Goal: Purchase product/service

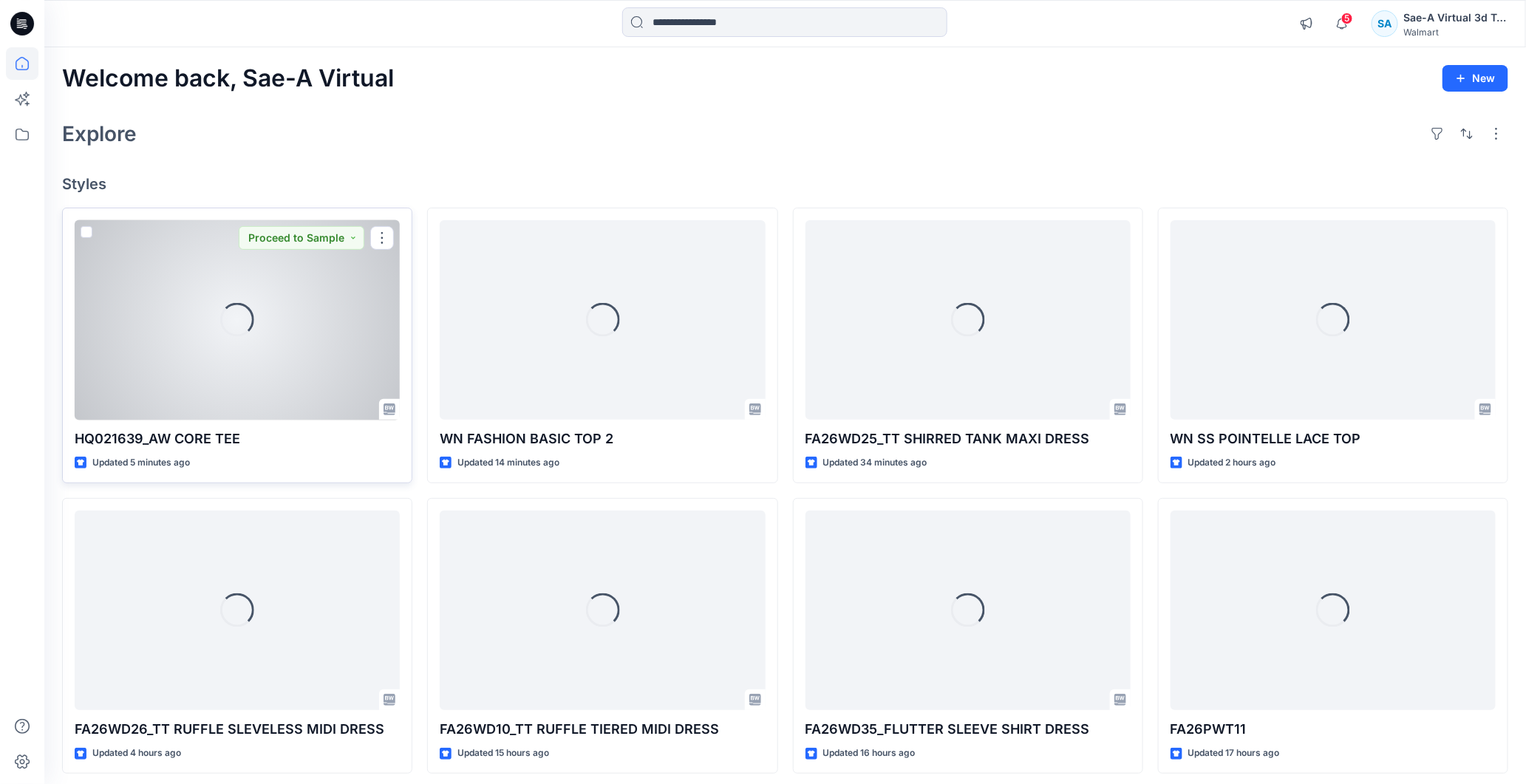
click at [207, 374] on div "Loading..." at bounding box center [237, 320] width 325 height 200
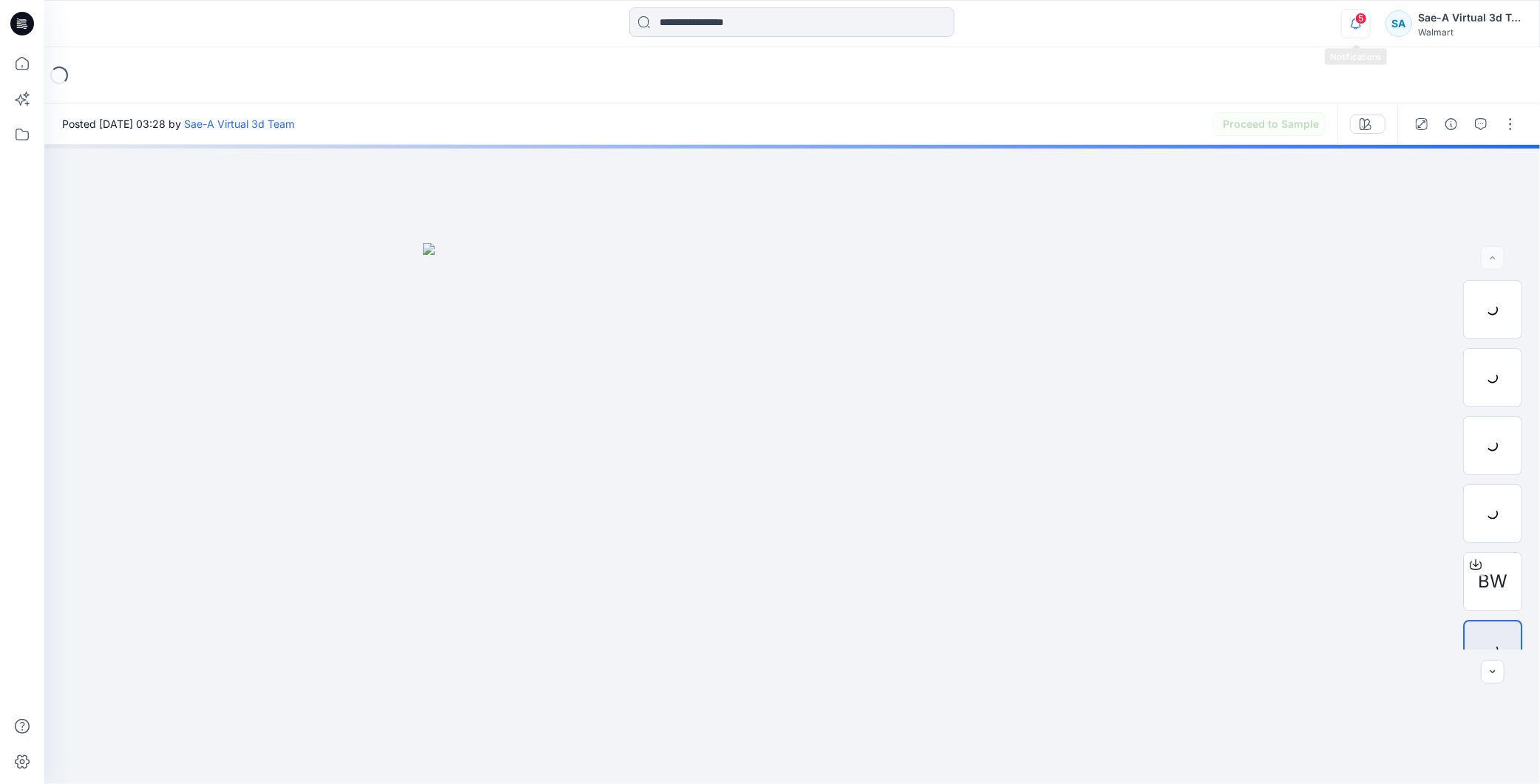
click at [1355, 16] on icon "button" at bounding box center [1356, 23] width 28 height 30
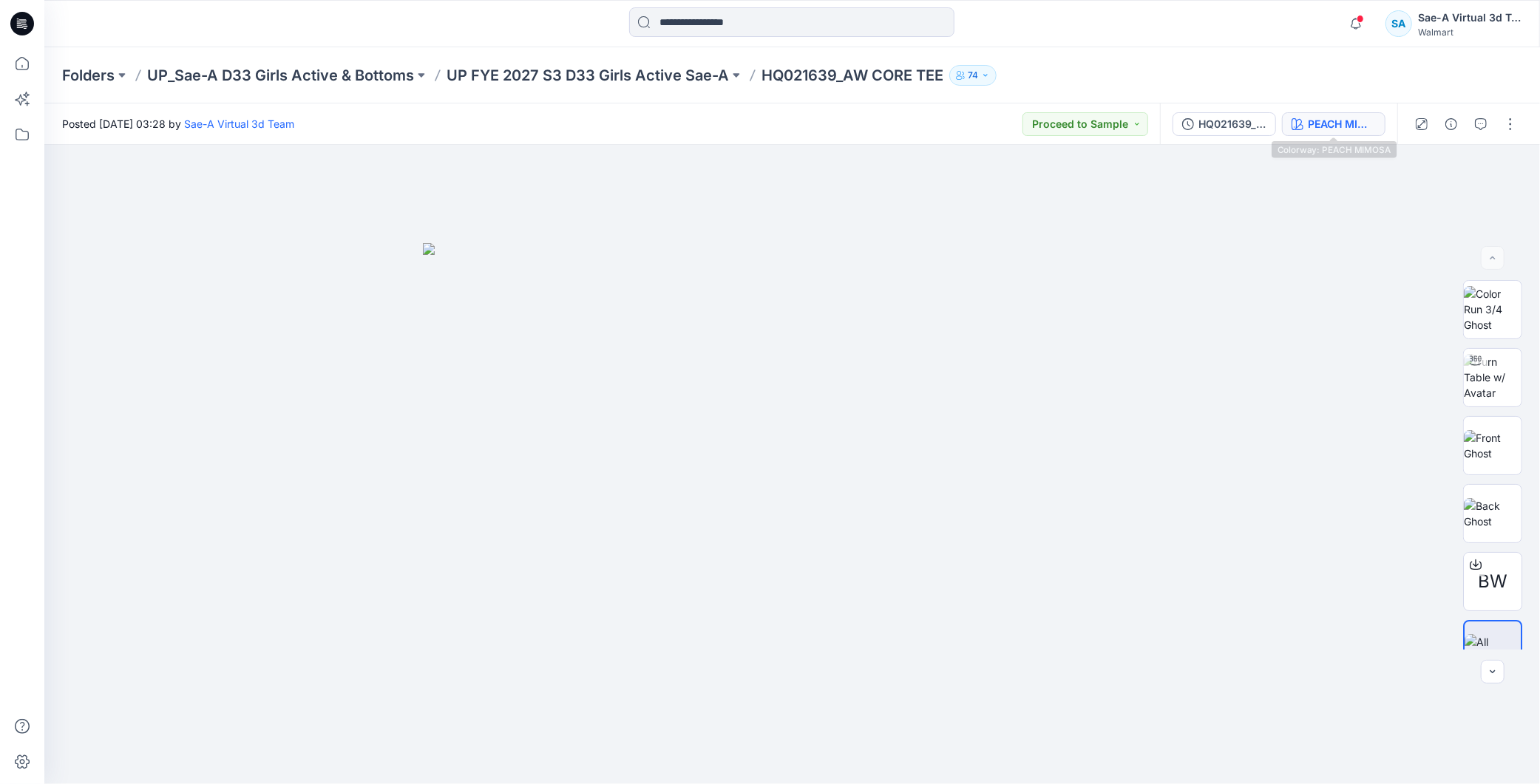
click at [1359, 120] on div "PEACH MIMOSA" at bounding box center [1341, 124] width 68 height 16
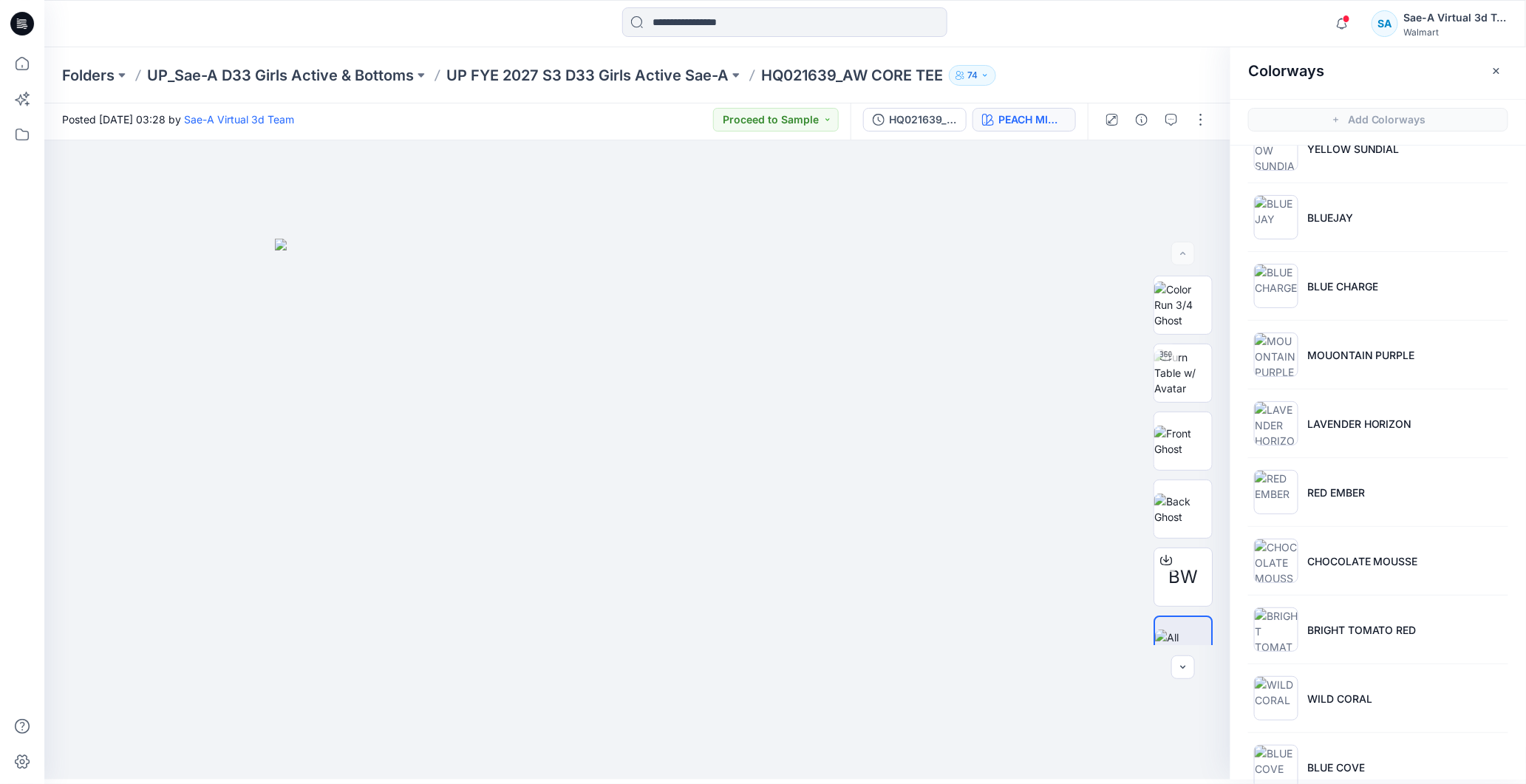
scroll to position [764, 0]
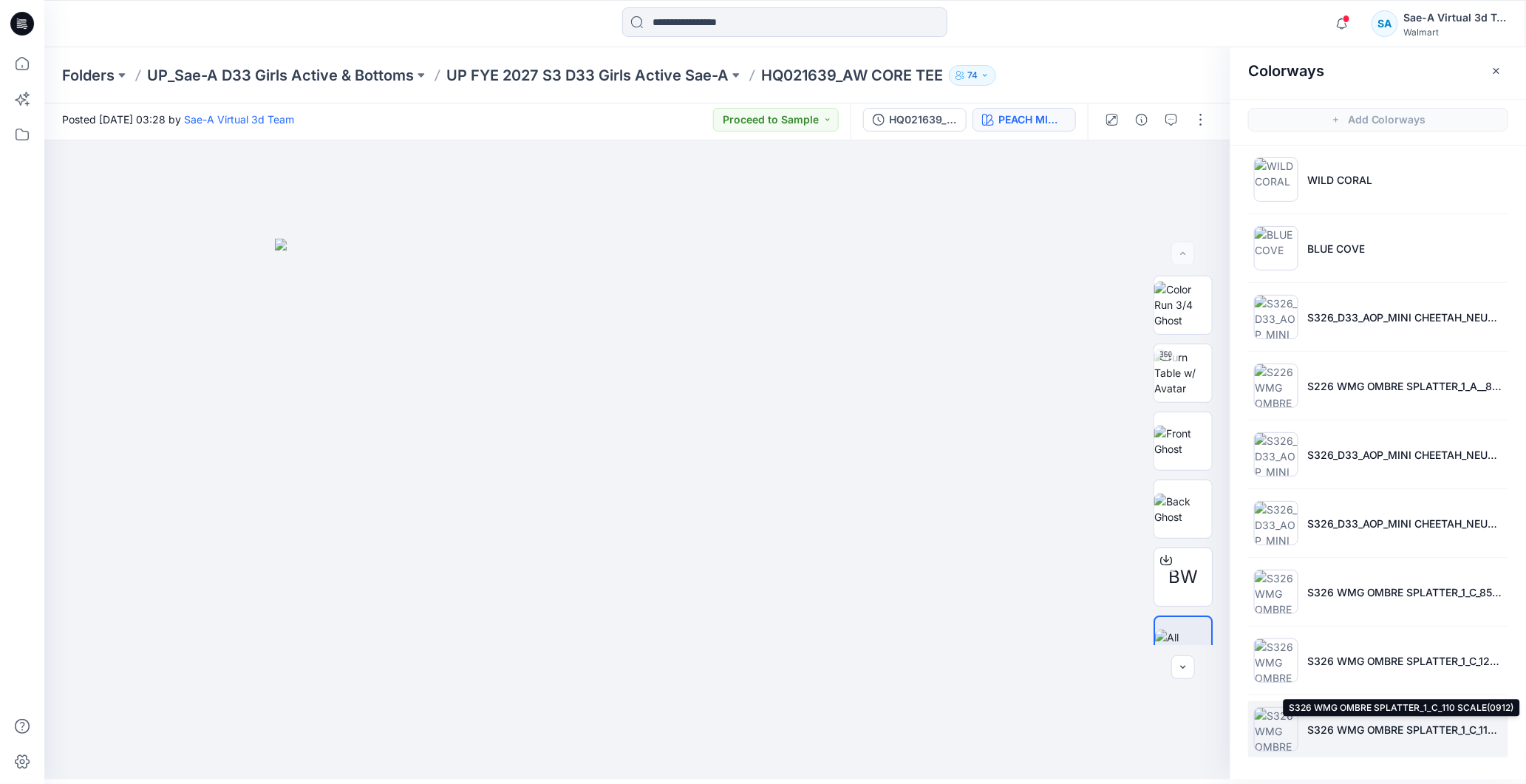
click at [1419, 729] on p "S326 WMG OMBRE SPLATTER_1_C_110 SCALE(0912)" at bounding box center [1405, 730] width 195 height 16
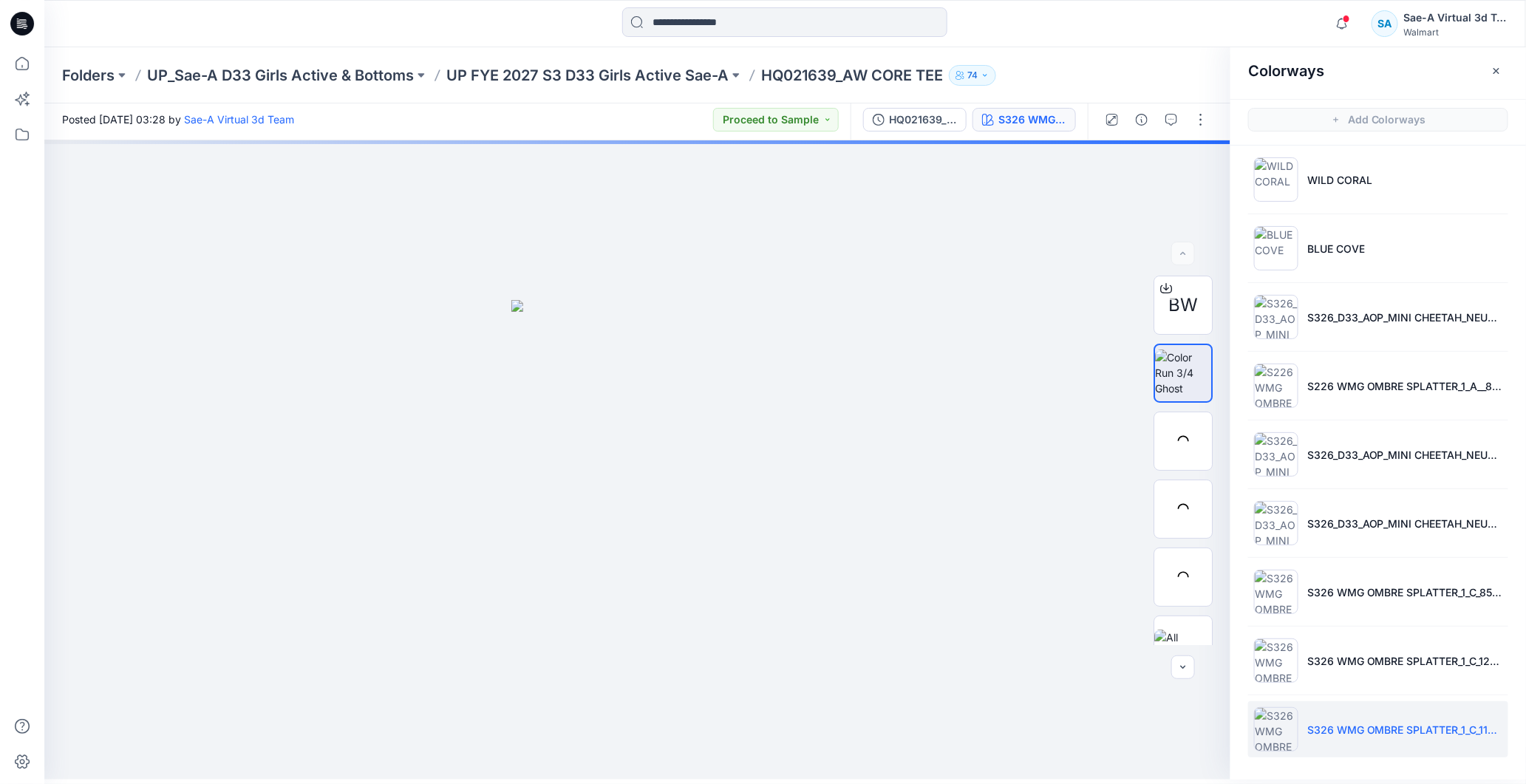
click at [1421, 732] on p "S326 WMG OMBRE SPLATTER_1_C_110 SCALE(0912)" at bounding box center [1405, 730] width 195 height 16
